Goal: Information Seeking & Learning: Learn about a topic

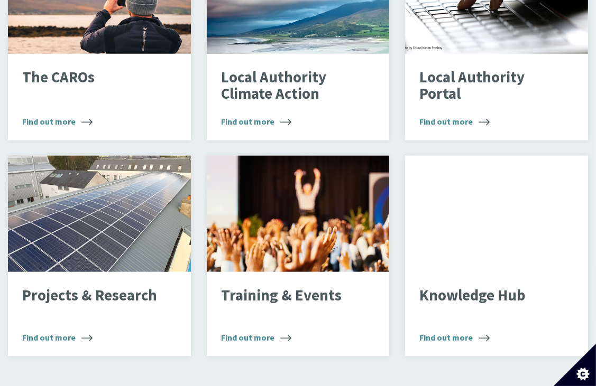
scroll to position [804, 0]
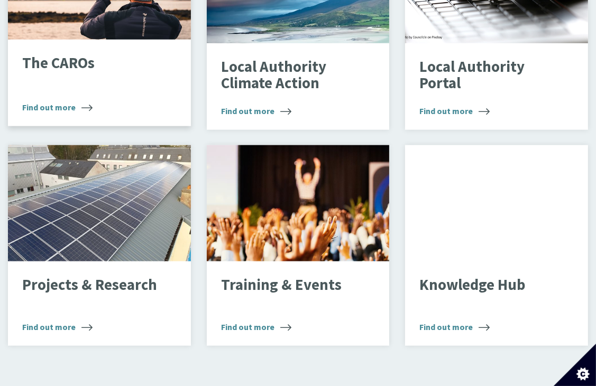
click at [48, 97] on div "The CAROs Find out more" at bounding box center [99, 83] width 183 height 87
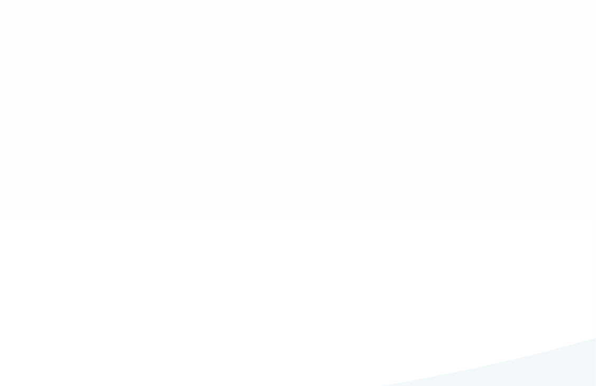
type input "******"
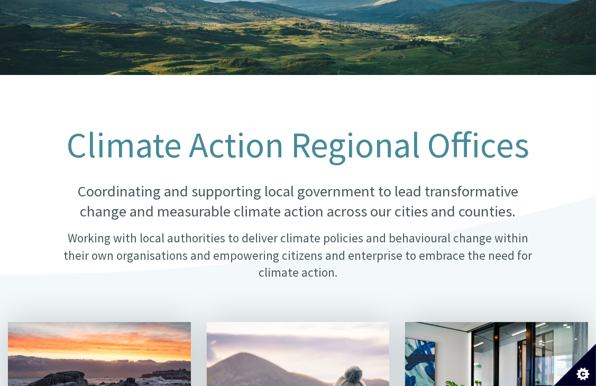
scroll to position [159, 0]
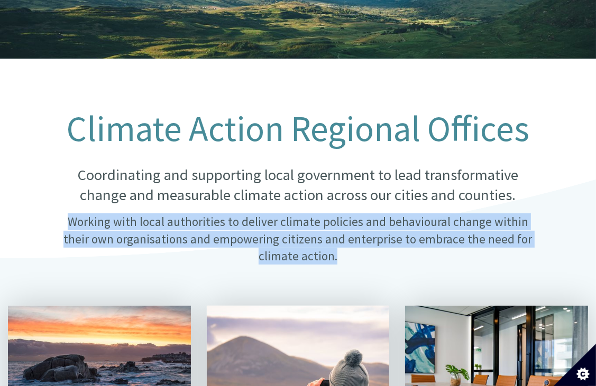
drag, startPoint x: 63, startPoint y: 219, endPoint x: 327, endPoint y: 260, distance: 266.8
click at [327, 260] on p "Working with local authorities to deliver climate policies and behavioural chan…" at bounding box center [298, 239] width 481 height 51
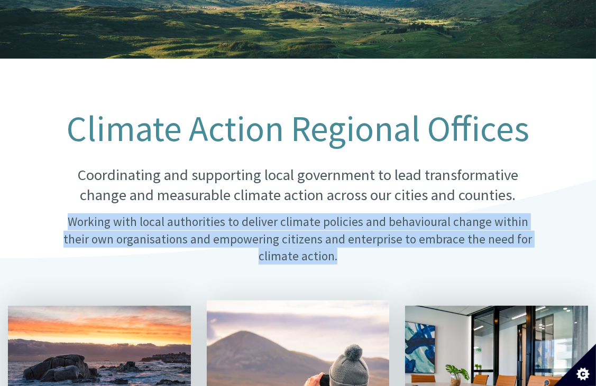
copy p "Working with local authorities to deliver climate policies and behavioural chan…"
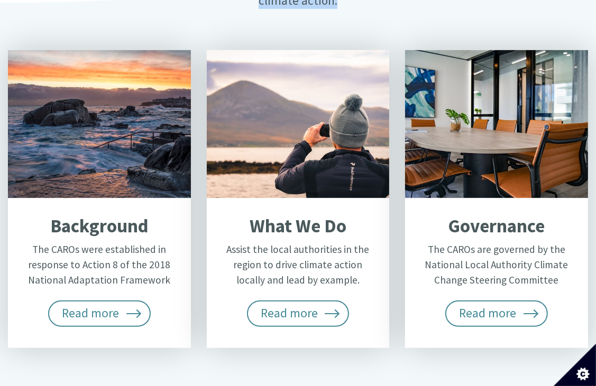
scroll to position [529, 0]
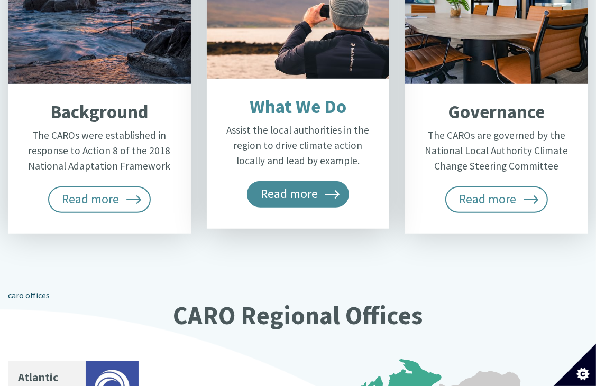
click at [315, 194] on span "Read more" at bounding box center [298, 194] width 103 height 26
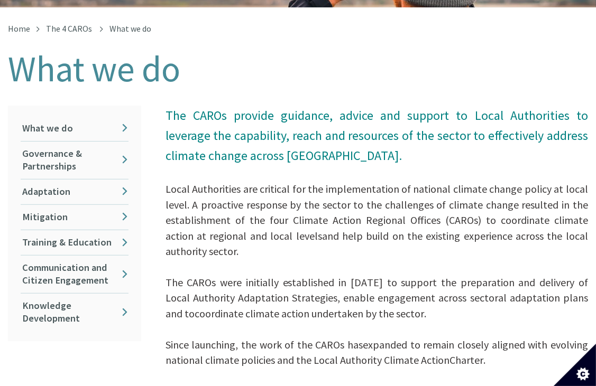
scroll to position [211, 0]
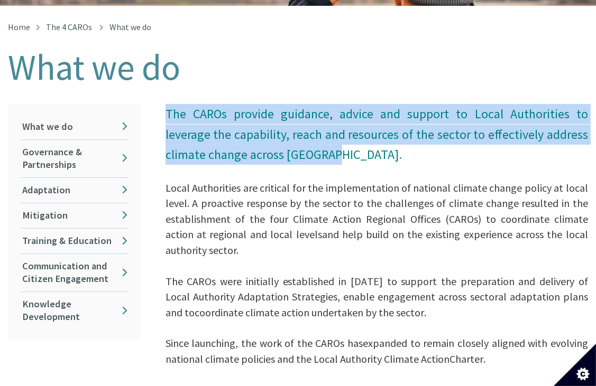
drag, startPoint x: 165, startPoint y: 113, endPoint x: 330, endPoint y: 156, distance: 170.4
copy span "The CAROs provide guidance, advice and support to Local Authorities to leverage…"
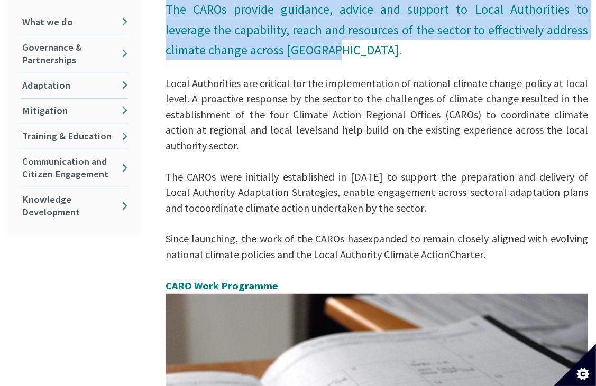
scroll to position [317, 0]
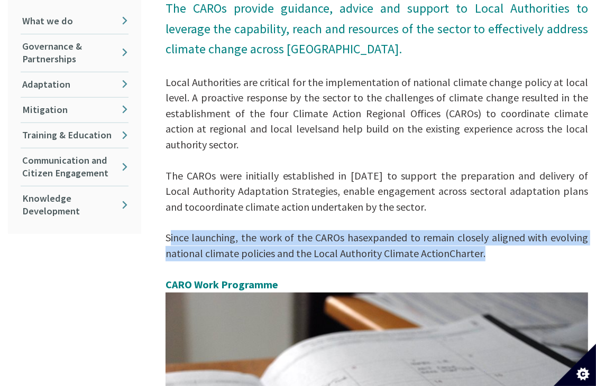
drag, startPoint x: 167, startPoint y: 236, endPoint x: 494, endPoint y: 251, distance: 328.1
click at [494, 251] on p "The CAROs provide guidance, advice and support to Local Authorities to leverage…" at bounding box center [376, 295] width 422 height 594
copy span "Since launching, the work of the CAROs has expanded to remain closely aligned w…"
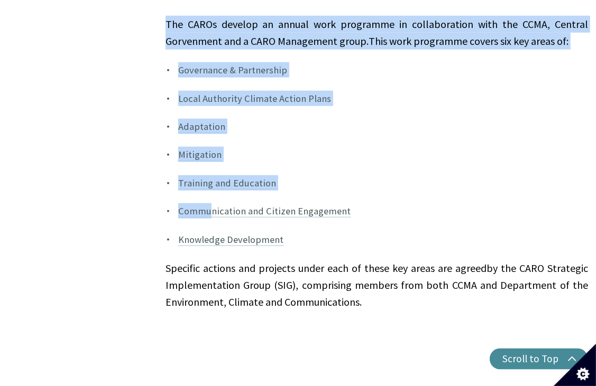
scroll to position [952, 0]
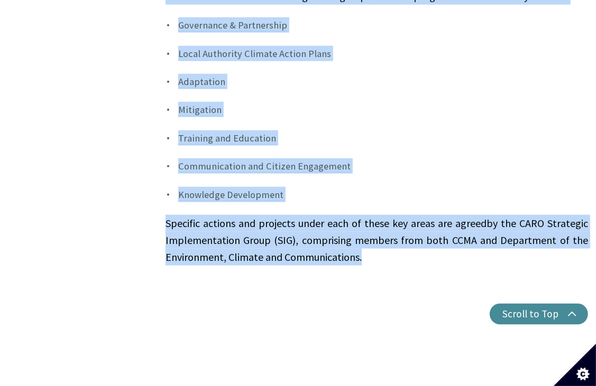
drag, startPoint x: 166, startPoint y: 137, endPoint x: 377, endPoint y: 262, distance: 245.1
copy div "The CAROs develop an annual work programme in collaboration with the CCMA, Cent…"
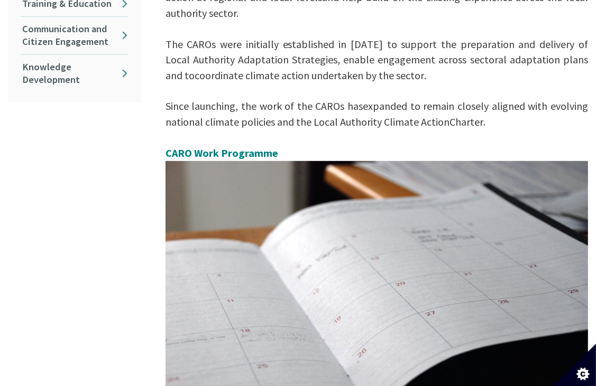
scroll to position [370, 0]
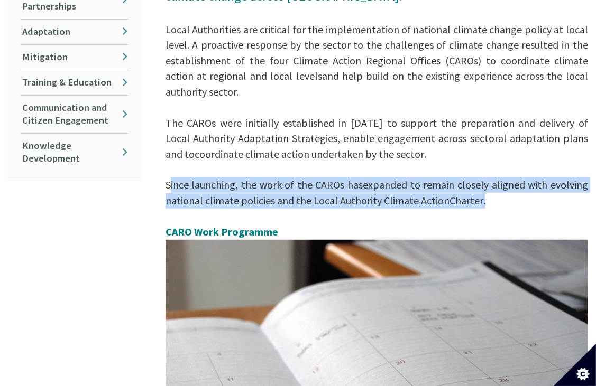
drag, startPoint x: 501, startPoint y: 203, endPoint x: 149, endPoint y: 185, distance: 352.5
drag, startPoint x: 149, startPoint y: 185, endPoint x: 209, endPoint y: 191, distance: 61.1
copy span "Since launching, the work of the CAROs has expanded to remain closely aligned w…"
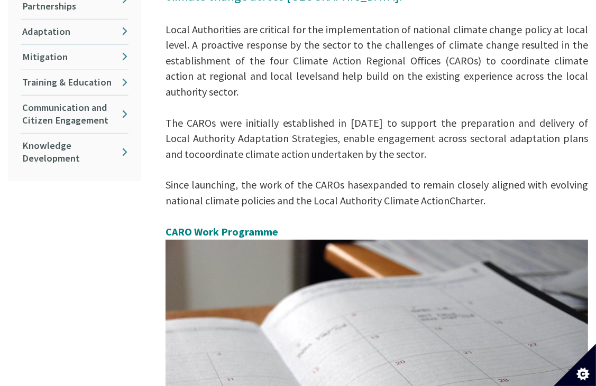
click at [339, 144] on span "The CAROs were initially established in 2018 to support the preparation and del…" at bounding box center [376, 138] width 422 height 44
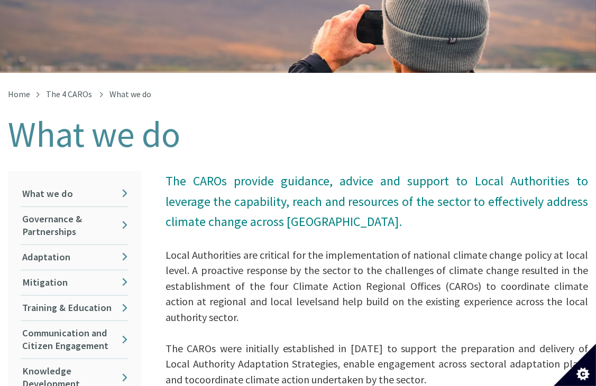
scroll to position [211, 0]
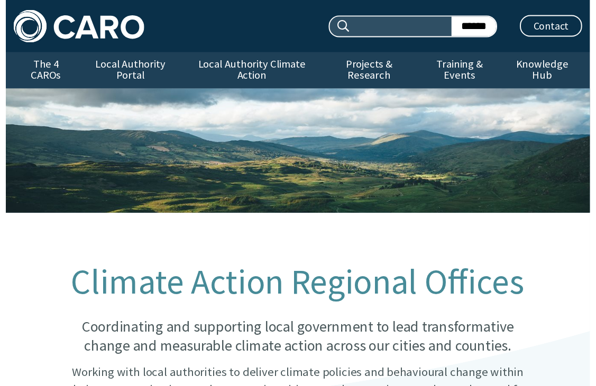
scroll to position [537, 0]
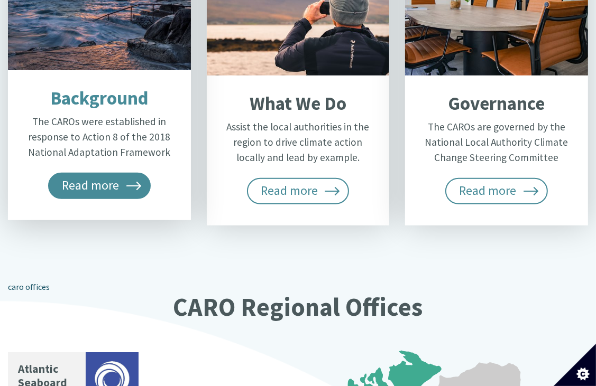
click at [120, 181] on span "Read more" at bounding box center [99, 186] width 103 height 26
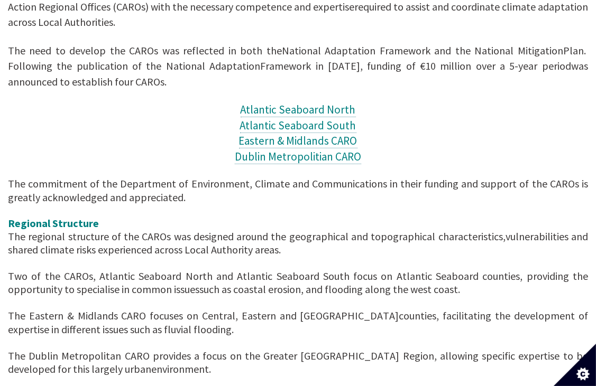
scroll to position [423, 0]
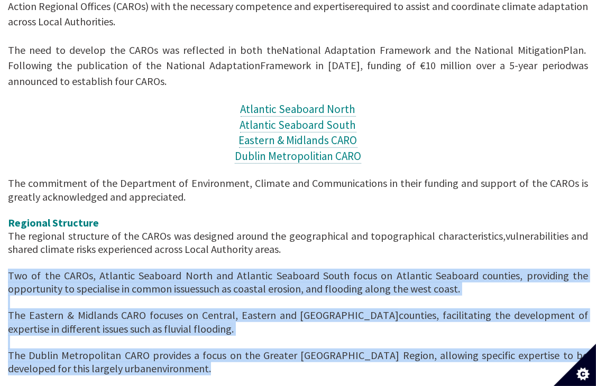
drag, startPoint x: 143, startPoint y: 356, endPoint x: 6, endPoint y: 266, distance: 163.3
click at [6, 266] on div "Home The 4 CAROs Background Background ​ Climate Change presents Local Authorit…" at bounding box center [298, 388] width 596 height 1155
drag, startPoint x: 6, startPoint y: 266, endPoint x: 35, endPoint y: 266, distance: 28.5
copy div "Two of the CAROs, Atlantic Seaboard North and Atlantic Seaboard South focus on …"
